Goal: Navigation & Orientation: Find specific page/section

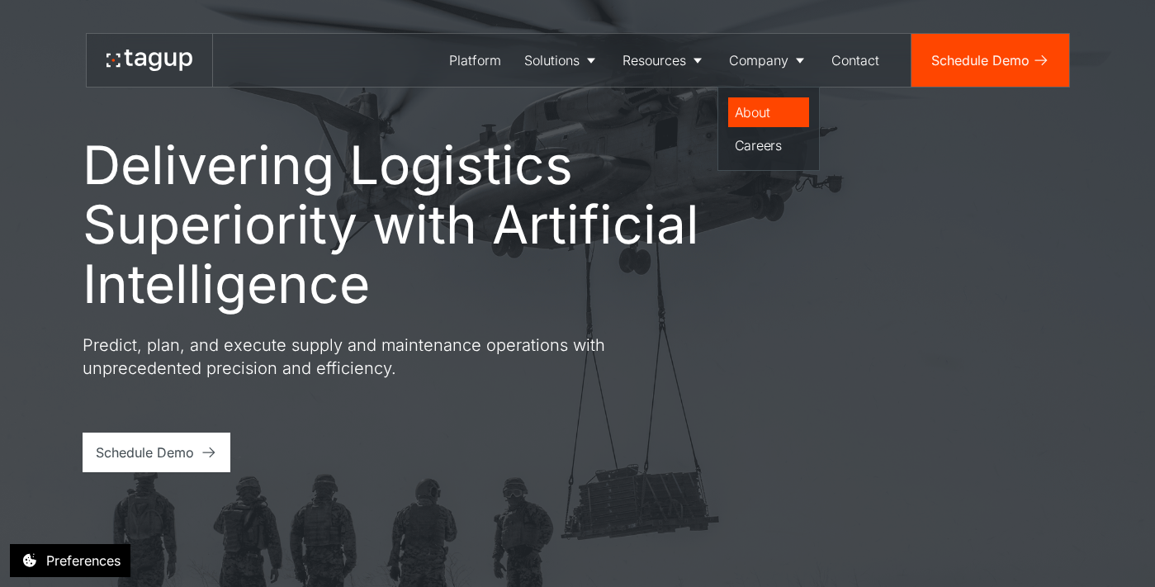
click at [765, 115] on div "About" at bounding box center [769, 112] width 68 height 20
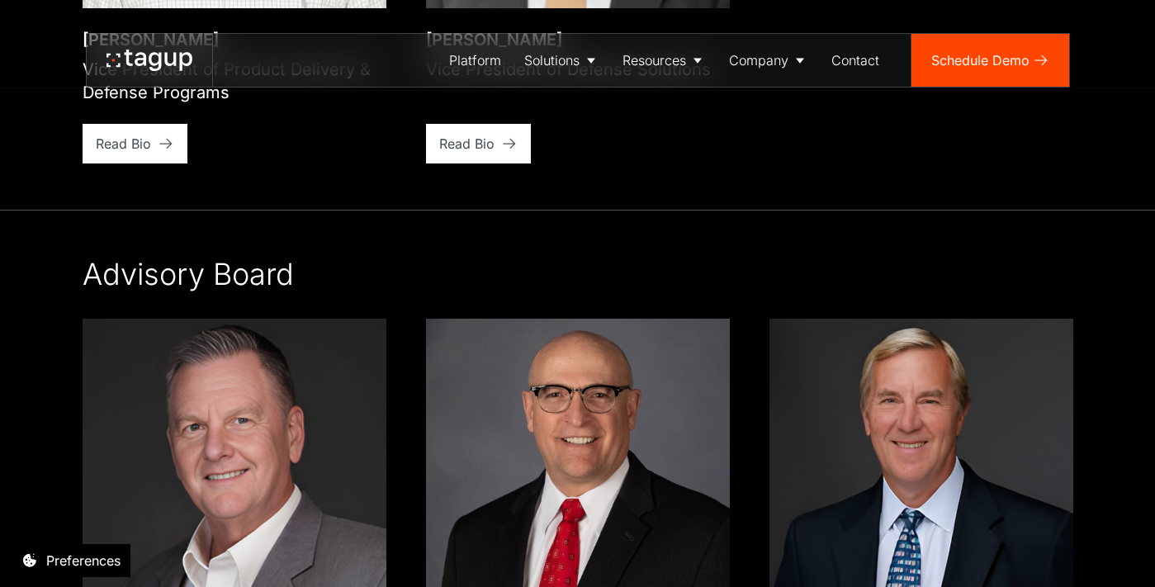
scroll to position [3279, 0]
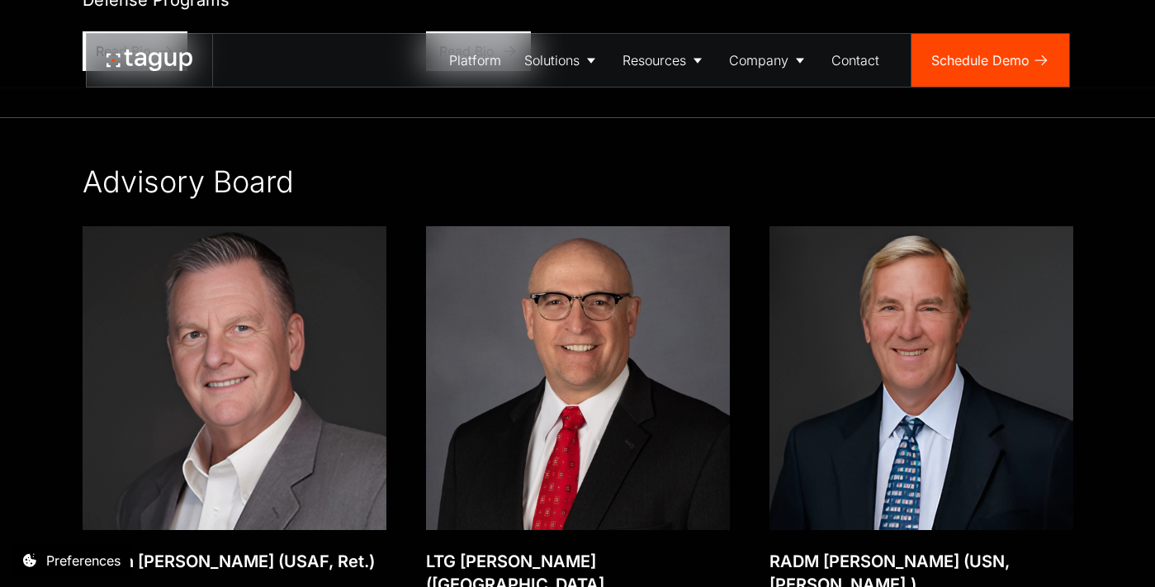
click at [110, 60] on icon at bounding box center [149, 60] width 86 height 21
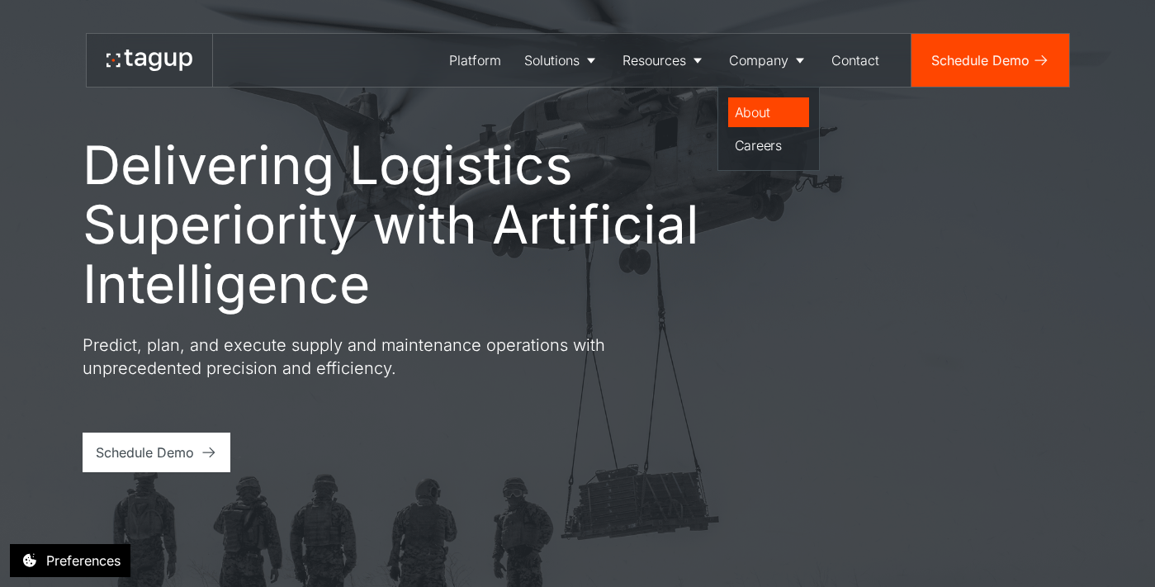
click at [768, 107] on div "About" at bounding box center [769, 112] width 68 height 20
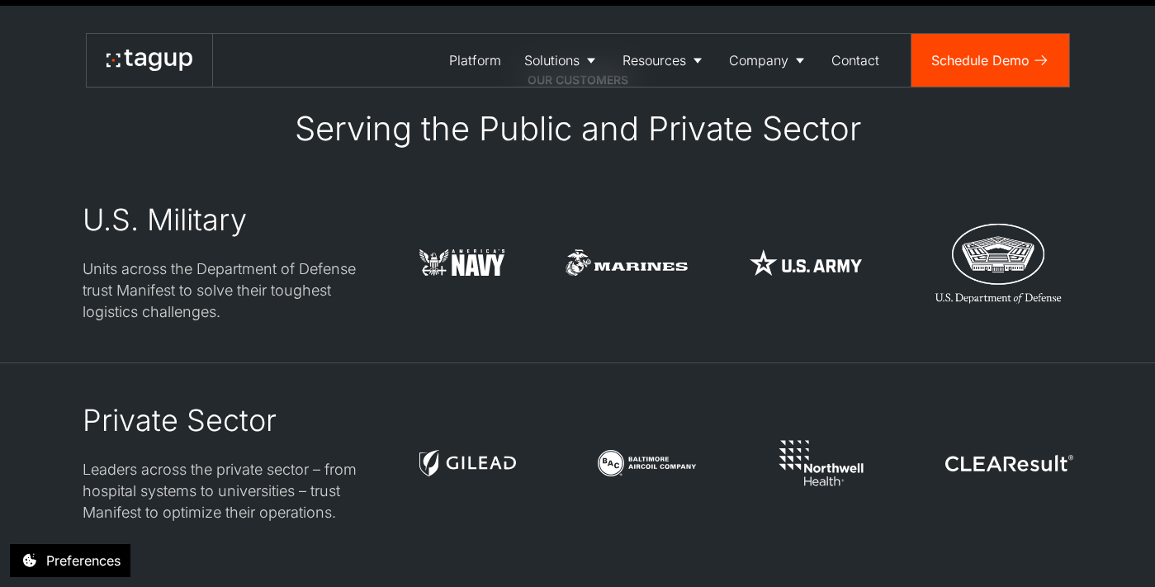
scroll to position [4062, 0]
